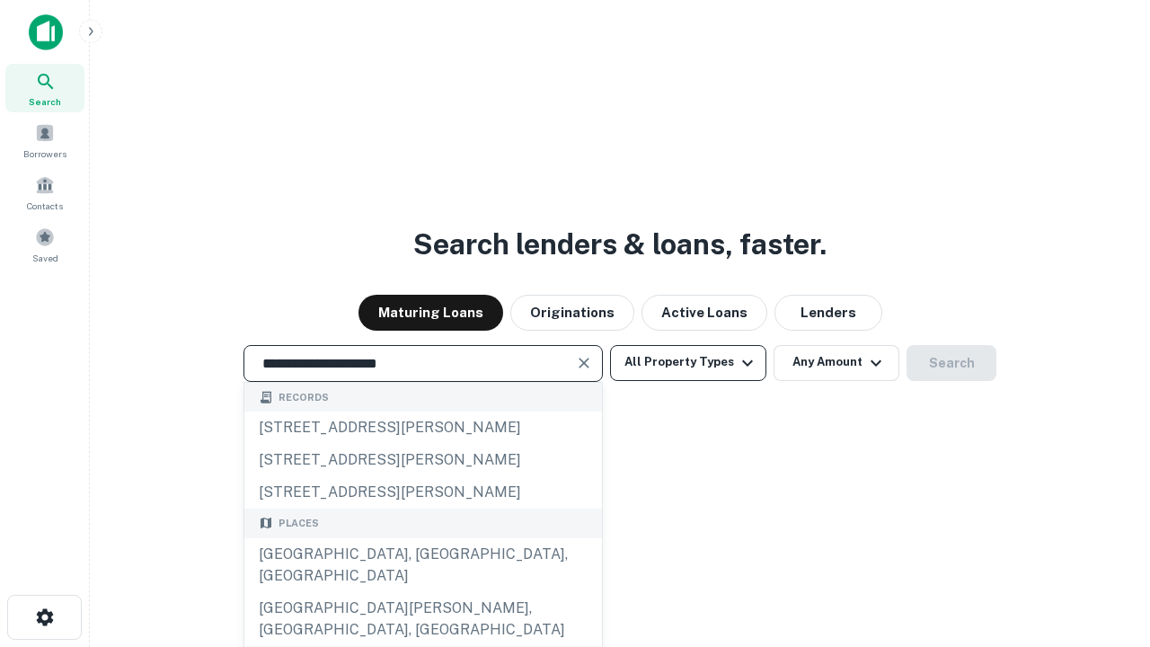
click at [422, 592] on div "Santa Monica, CA, USA" at bounding box center [423, 565] width 358 height 54
click at [688, 362] on button "All Property Types" at bounding box center [688, 363] width 156 height 36
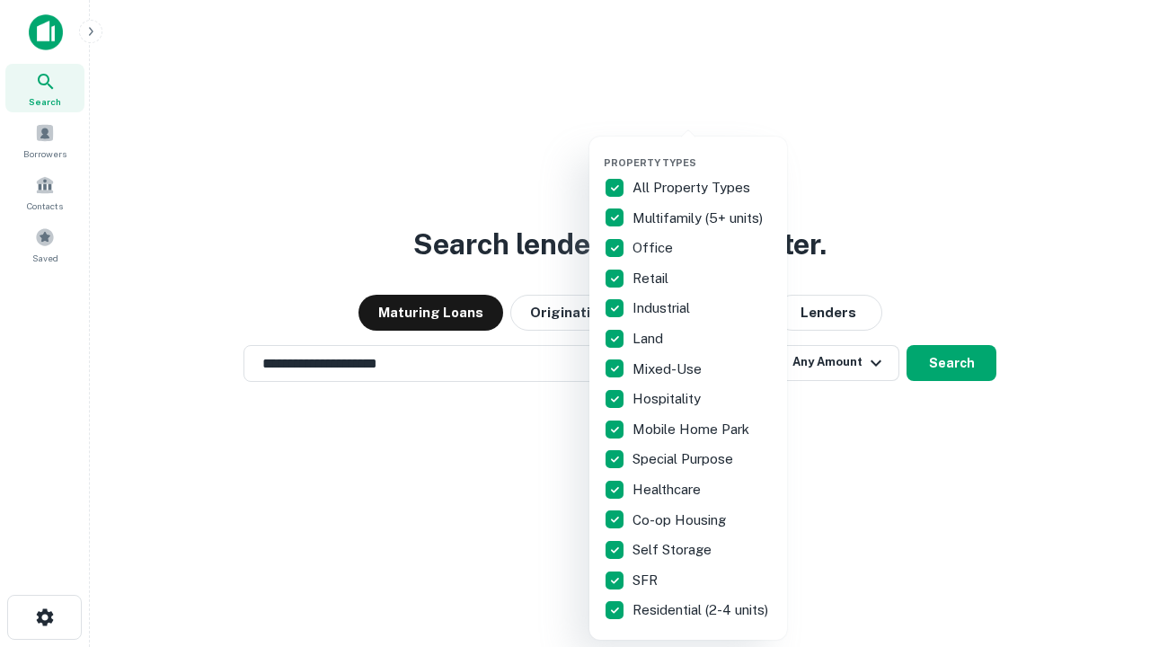
type input "**********"
click at [703, 151] on button "button" at bounding box center [703, 151] width 198 height 1
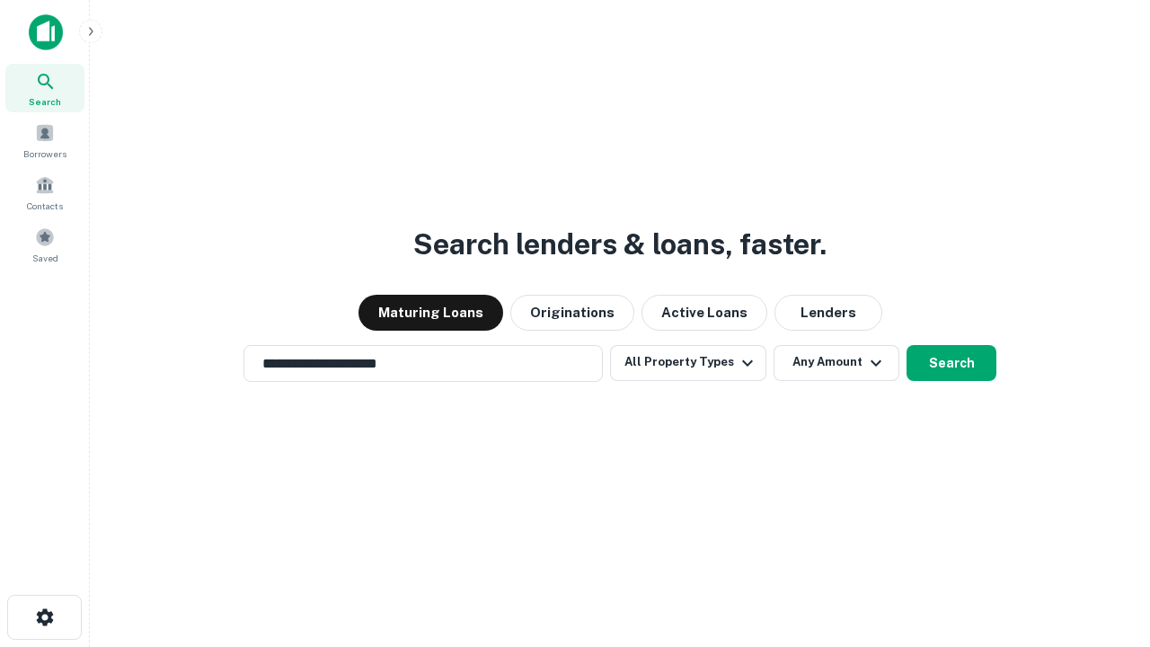
scroll to position [28, 0]
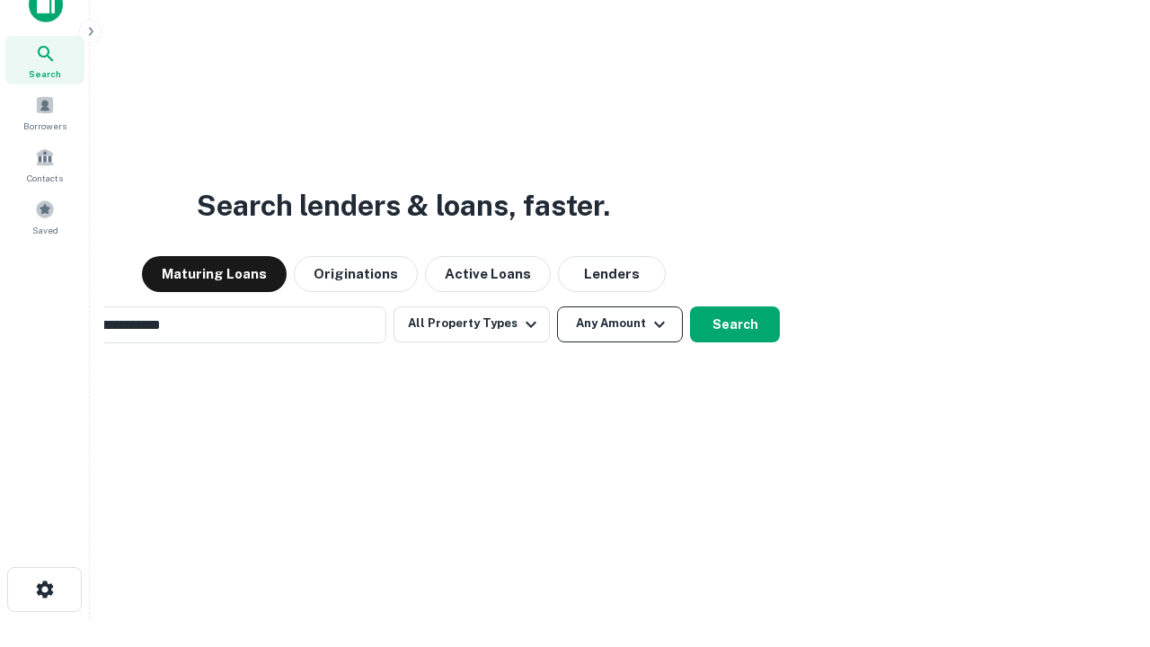
click at [557, 306] on button "Any Amount" at bounding box center [620, 324] width 126 height 36
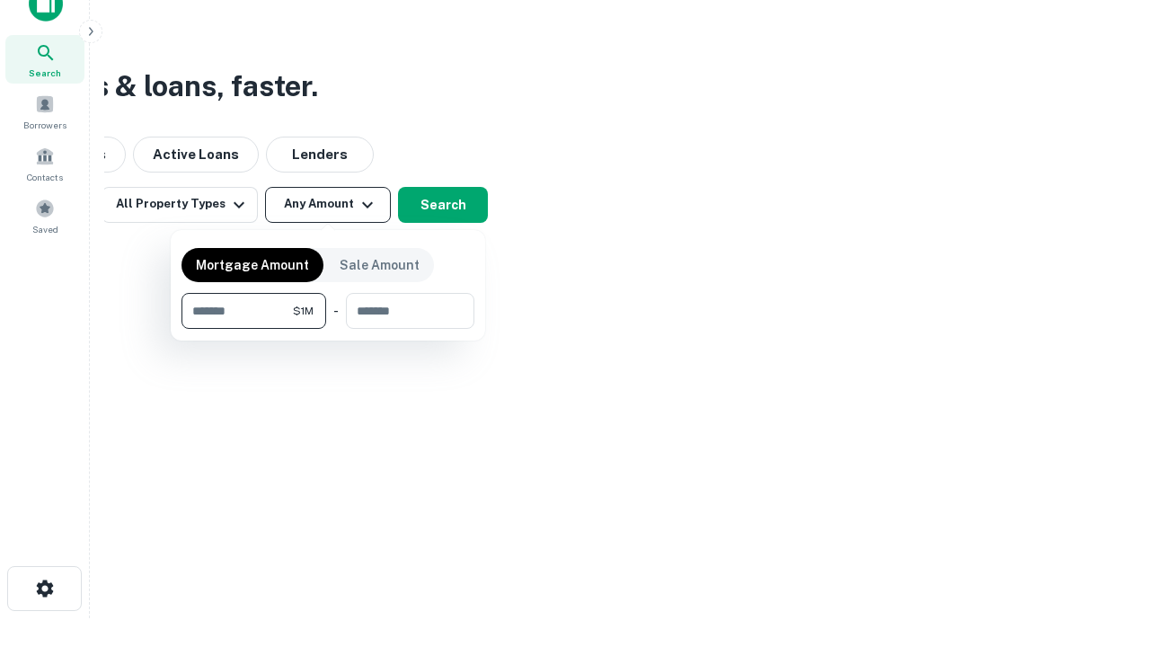
type input "*******"
click at [328, 329] on button "button" at bounding box center [327, 329] width 293 height 1
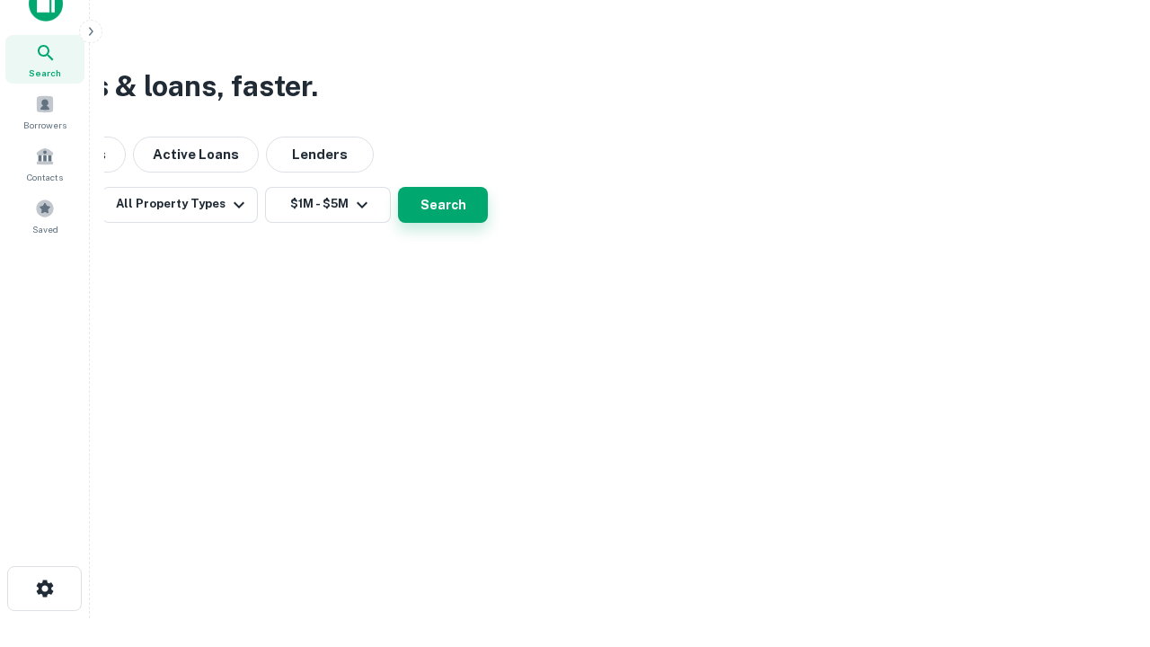
click at [488, 223] on button "Search" at bounding box center [443, 205] width 90 height 36
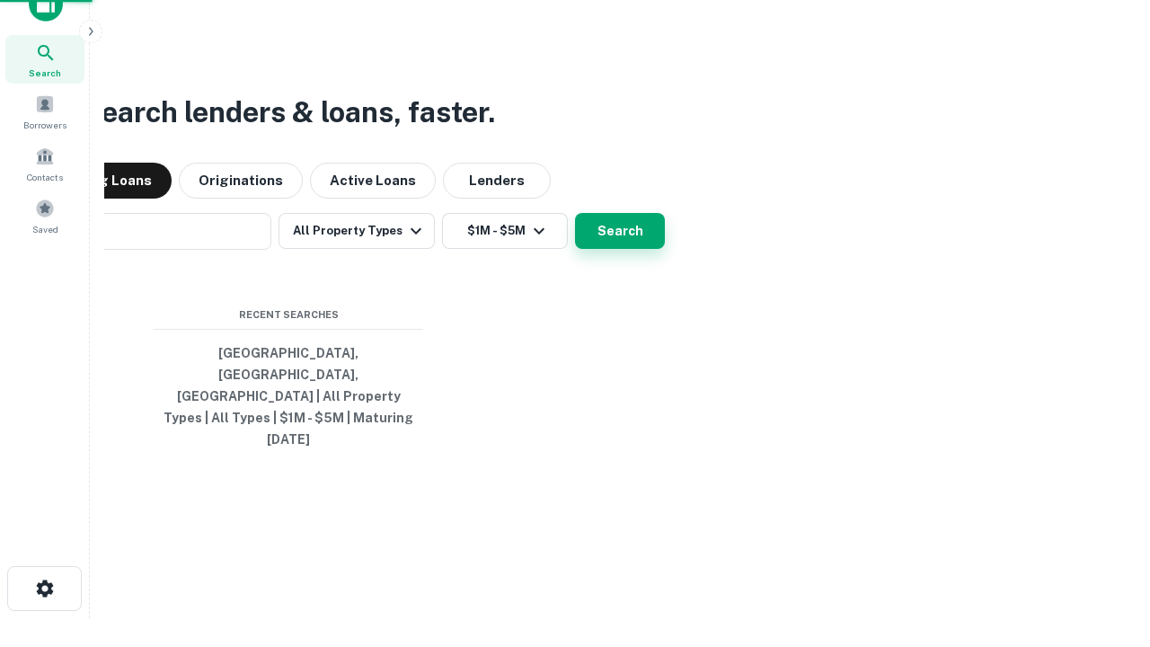
scroll to position [28, 0]
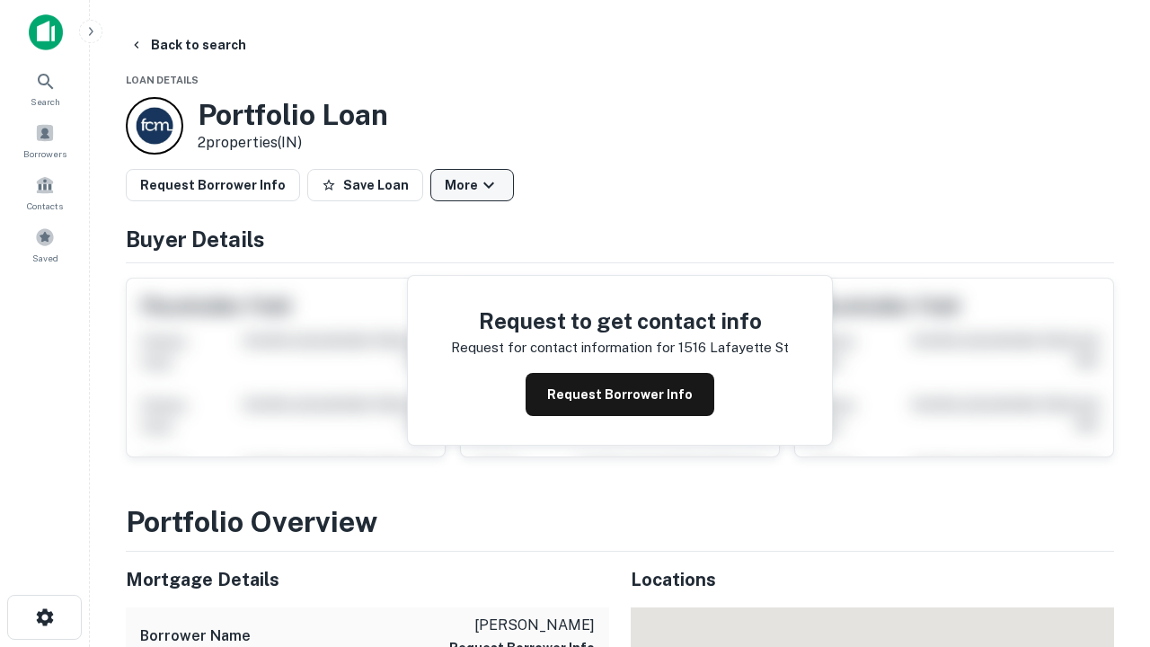
click at [472, 185] on button "More" at bounding box center [472, 185] width 84 height 32
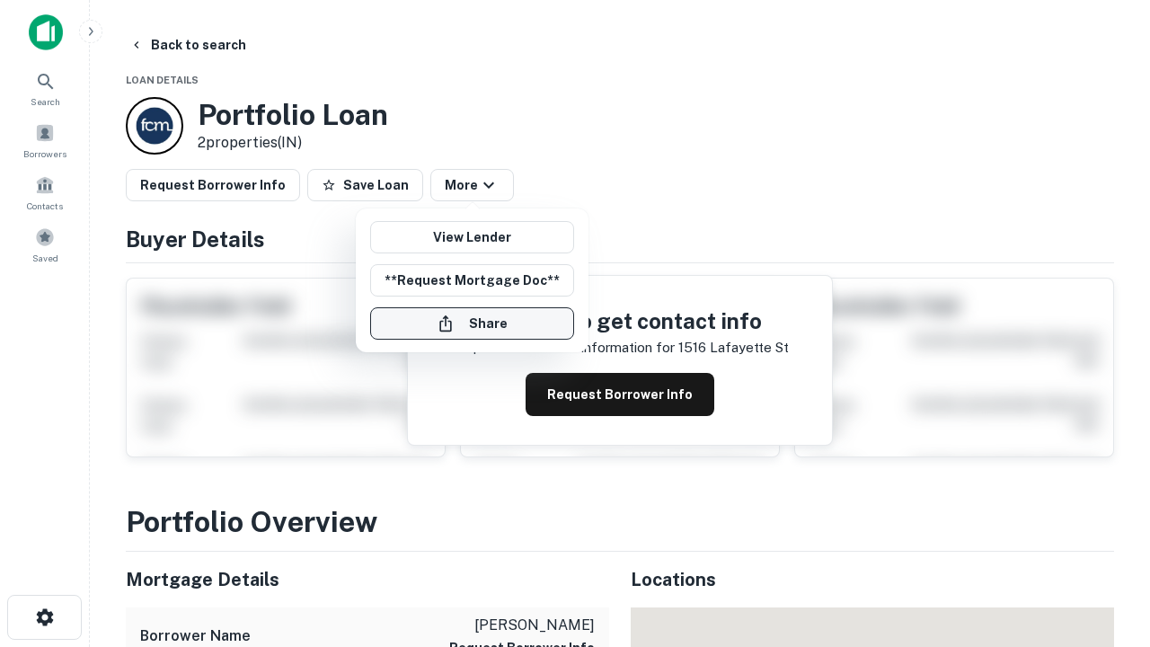
click at [472, 323] on button "Share" at bounding box center [472, 323] width 204 height 32
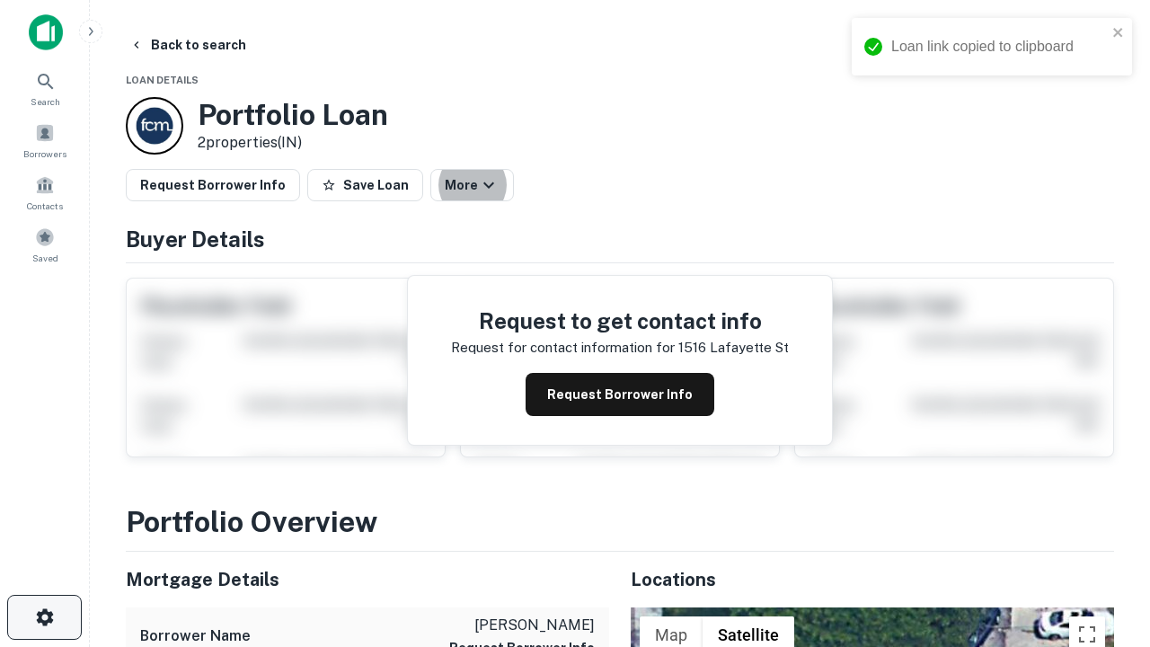
click at [44, 617] on icon "button" at bounding box center [45, 617] width 22 height 22
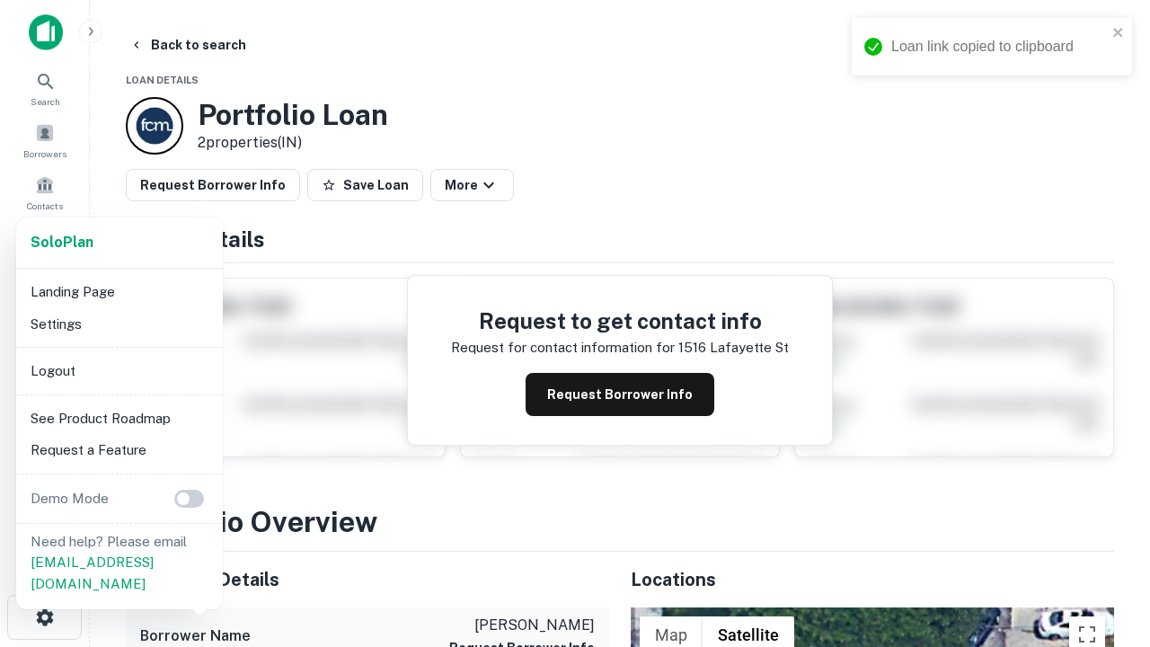
click at [119, 370] on li "Logout" at bounding box center [119, 371] width 192 height 32
